Goal: Communication & Community: Participate in discussion

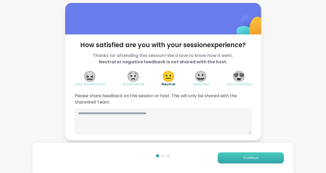
click at [231, 159] on button "Continue" at bounding box center [251, 157] width 66 height 11
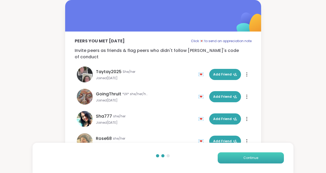
click at [231, 159] on button "Continue" at bounding box center [251, 157] width 66 height 11
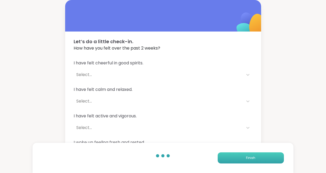
click at [231, 159] on button "Finish" at bounding box center [251, 157] width 66 height 11
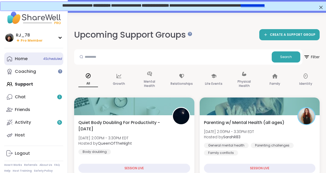
click at [29, 58] on link "Home 4 Scheduled" at bounding box center [33, 58] width 59 height 13
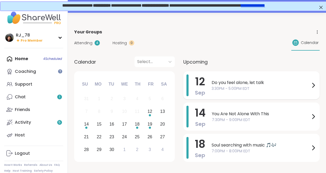
click at [243, 82] on span "Do you feel alone, let talk" at bounding box center [261, 83] width 99 height 6
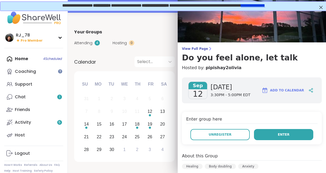
click at [277, 130] on button "Enter" at bounding box center [283, 134] width 59 height 11
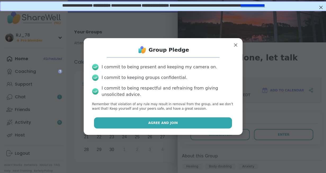
click at [141, 124] on button "Agree and Join" at bounding box center [163, 122] width 138 height 11
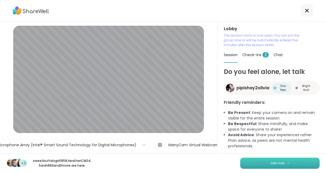
click at [285, 164] on button "Join now" at bounding box center [280, 163] width 80 height 11
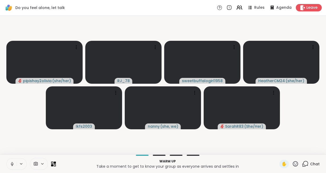
click at [12, 163] on icon at bounding box center [11, 163] width 1 height 2
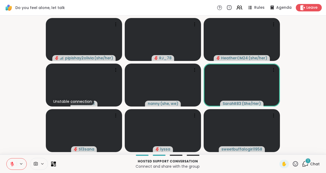
click at [12, 163] on icon at bounding box center [12, 163] width 2 height 2
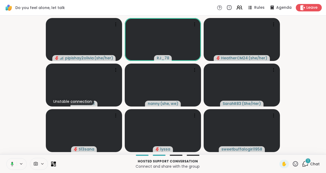
click at [12, 163] on icon at bounding box center [12, 164] width 3 height 5
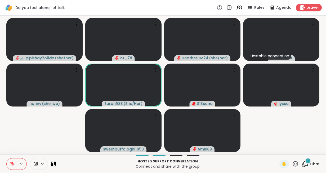
click at [307, 163] on div "1" at bounding box center [308, 161] width 6 height 6
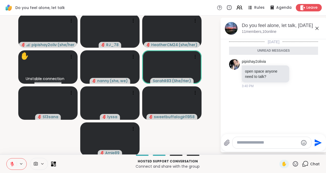
click at [317, 29] on icon at bounding box center [317, 28] width 6 height 6
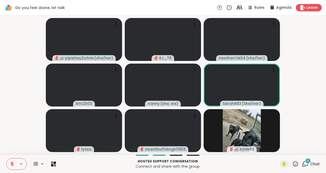
click at [10, 163] on icon at bounding box center [12, 164] width 5 height 5
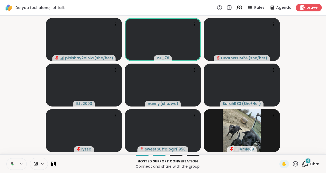
click at [10, 163] on icon at bounding box center [11, 164] width 5 height 5
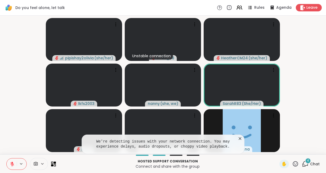
click at [8, 160] on button at bounding box center [12, 164] width 10 height 11
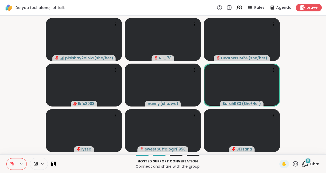
click at [11, 166] on icon at bounding box center [12, 164] width 5 height 5
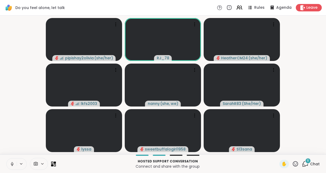
drag, startPoint x: 11, startPoint y: 166, endPoint x: 11, endPoint y: 162, distance: 3.7
click at [11, 162] on icon at bounding box center [12, 164] width 5 height 5
